Goal: Find specific page/section: Find specific page/section

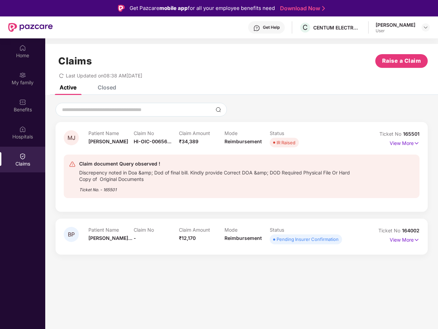
click at [219, 164] on div "Claim document Query observed !" at bounding box center [217, 164] width 277 height 8
click at [272, 27] on div "Get Help" at bounding box center [271, 27] width 17 height 5
click at [425, 27] on img at bounding box center [425, 27] width 5 height 5
click at [23, 51] on img at bounding box center [22, 48] width 7 height 7
